Goal: Check status: Check status

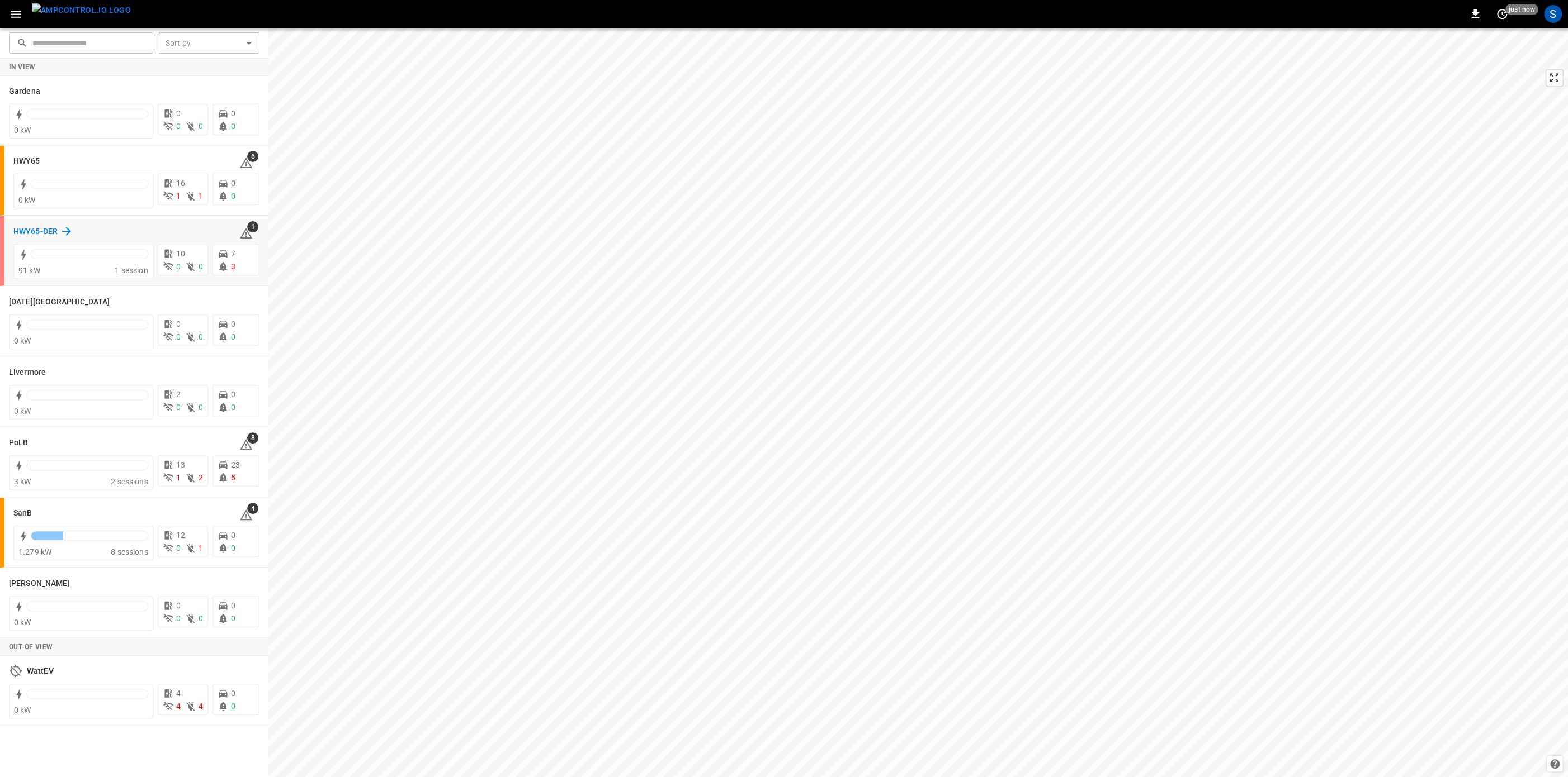
click at [55, 228] on h6 "HWY65-DER" at bounding box center [35, 232] width 44 height 12
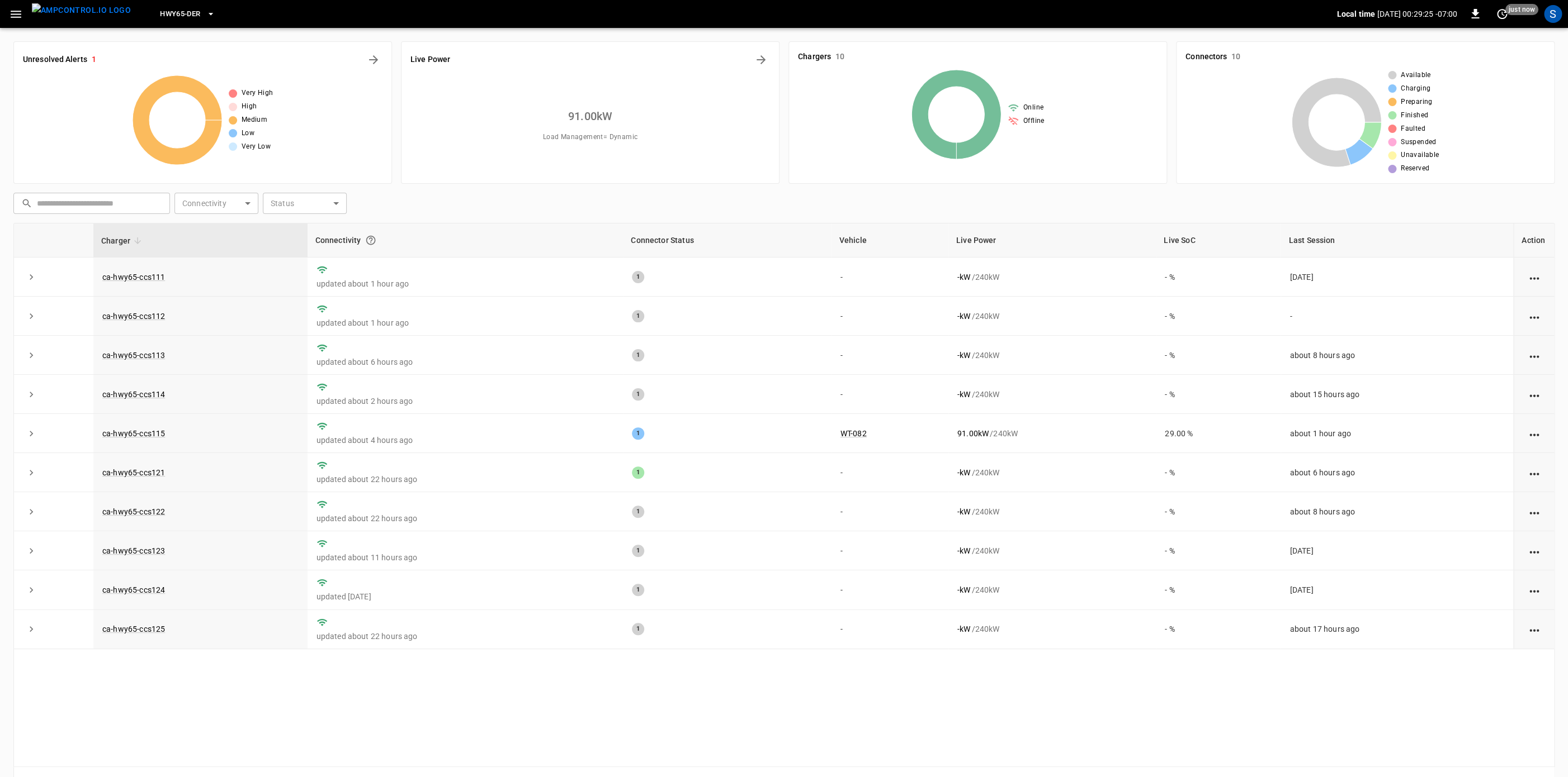
click at [82, 11] on img "menu" at bounding box center [81, 10] width 99 height 14
click at [186, 10] on button "HWY65-DER" at bounding box center [187, 14] width 64 height 22
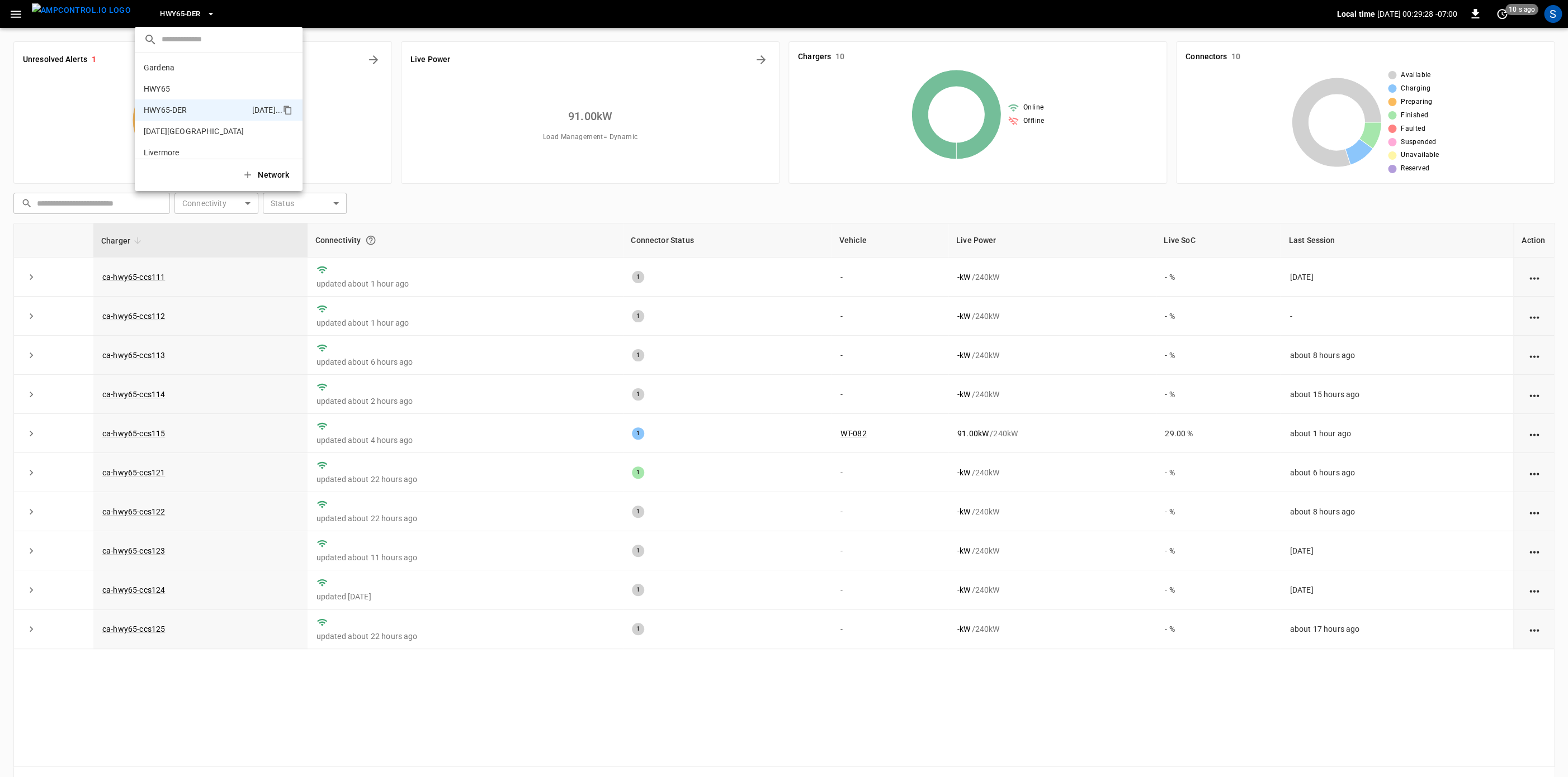
scroll to position [39, 0]
click at [186, 10] on div at bounding box center [784, 388] width 1568 height 777
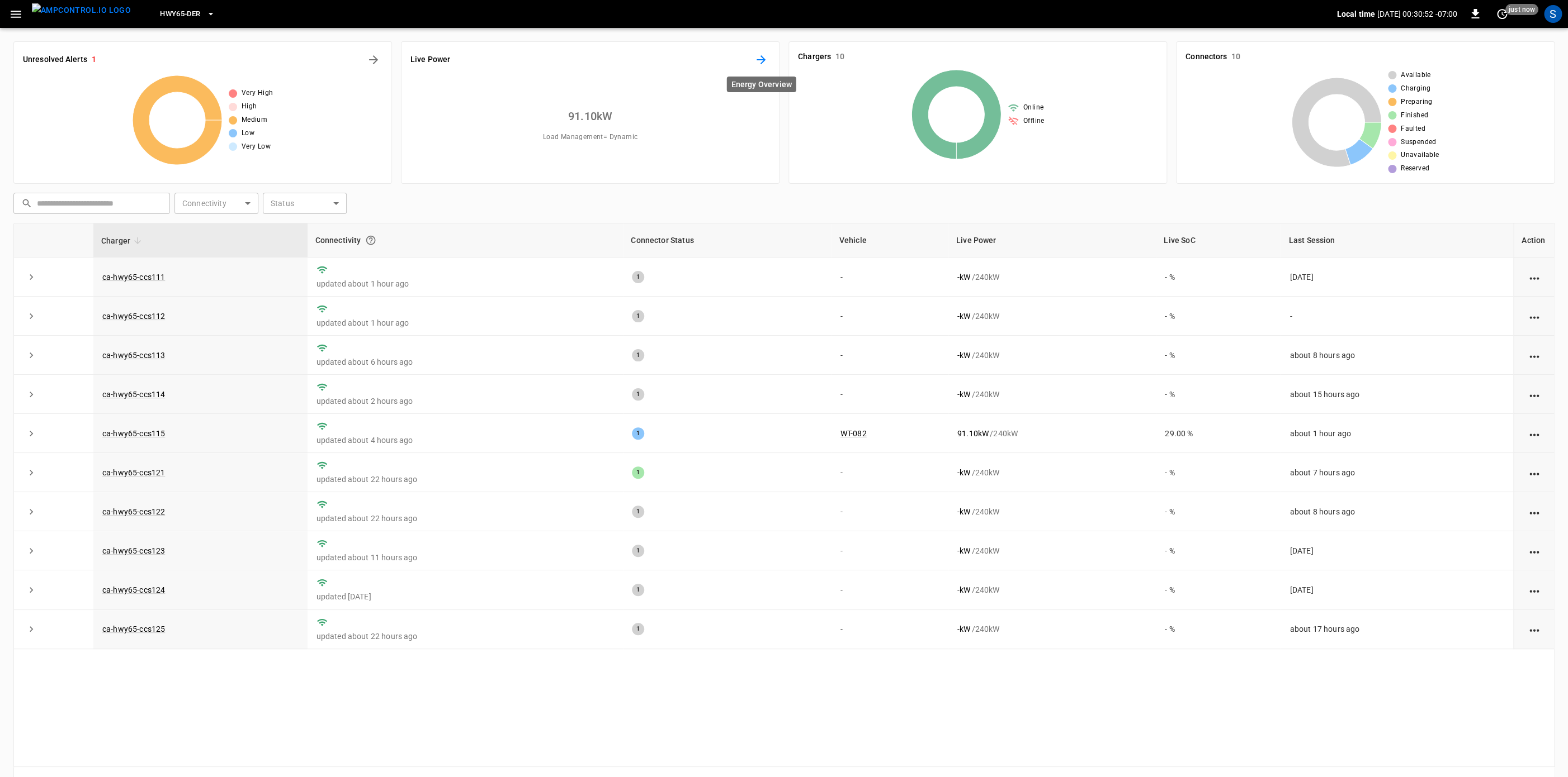
drag, startPoint x: 748, startPoint y: 60, endPoint x: 761, endPoint y: 60, distance: 13.0
click at [761, 60] on div "Live Power" at bounding box center [589, 59] width 360 height 18
drag, startPoint x: 761, startPoint y: 60, endPoint x: 734, endPoint y: 54, distance: 27.7
click at [734, 54] on div "Live Power" at bounding box center [589, 59] width 360 height 18
drag, startPoint x: 765, startPoint y: 54, endPoint x: 719, endPoint y: 47, distance: 46.5
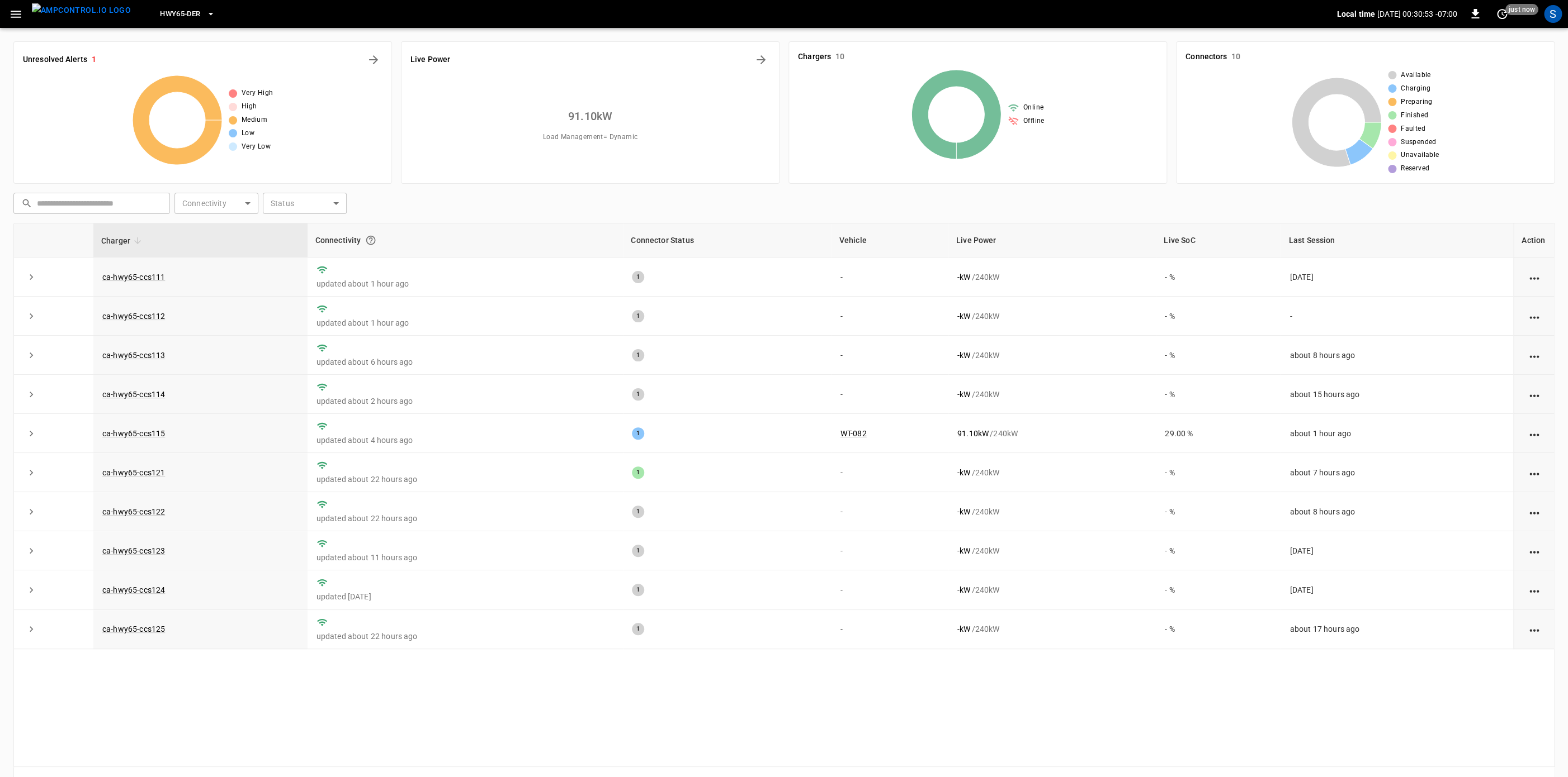
click at [719, 47] on div "Live Power 91.10 kW Load Management = Dynamic" at bounding box center [589, 112] width 379 height 142
click at [758, 59] on icon "Energy Overview" at bounding box center [761, 60] width 13 height 13
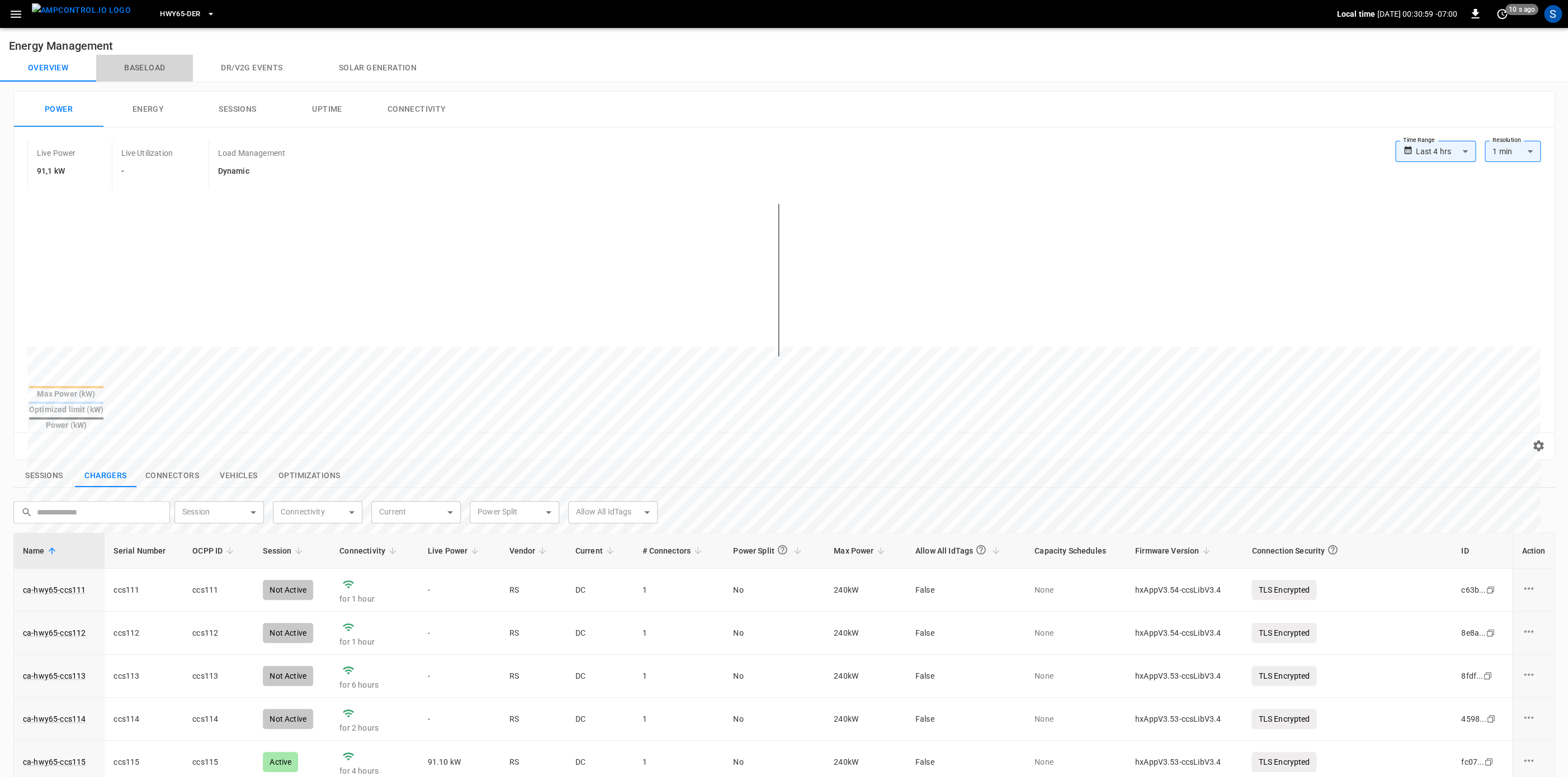
click at [135, 72] on button "Baseload" at bounding box center [144, 68] width 96 height 27
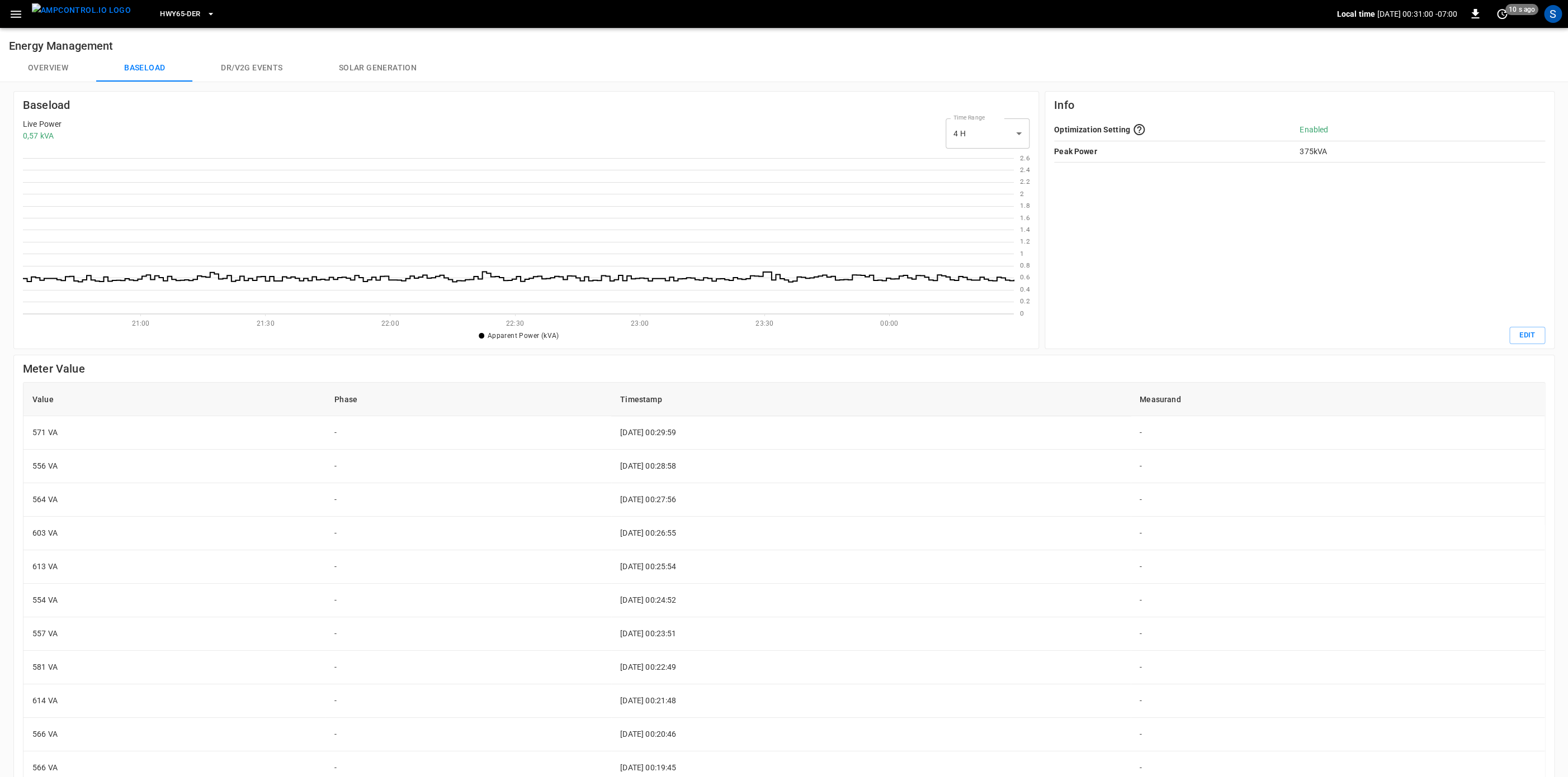
scroll to position [161, 990]
click at [978, 138] on body "HWY65-DER Local time [DATE] 00:31:02 -07:00 0 10 s ago S Energy Management Over…" at bounding box center [784, 485] width 1568 height 971
click at [969, 182] on li "24 H" at bounding box center [987, 181] width 84 height 18
type input "***"
